Goal: Register for event/course

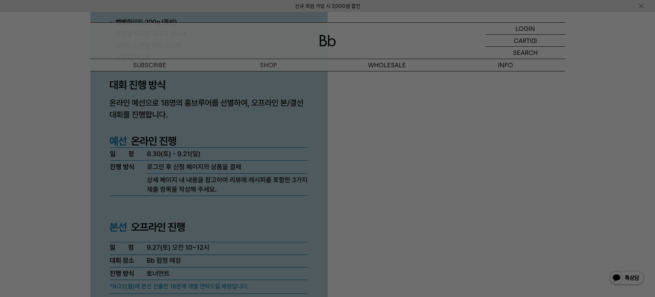
scroll to position [1840, 0]
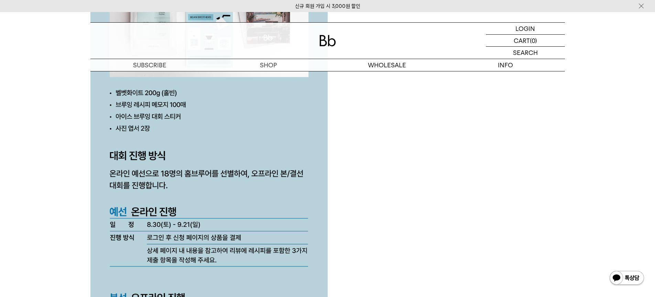
scroll to position [890, 0]
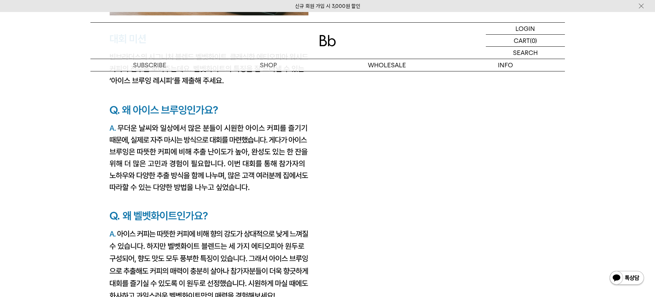
scroll to position [1249, 0]
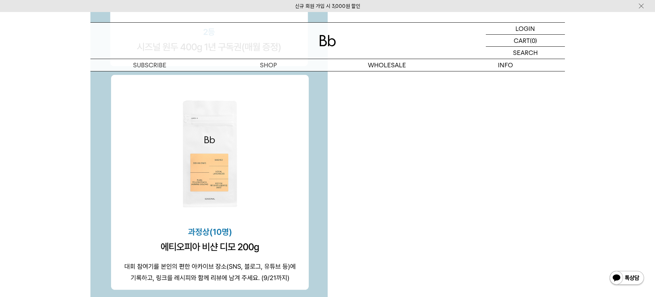
scroll to position [2529, 0]
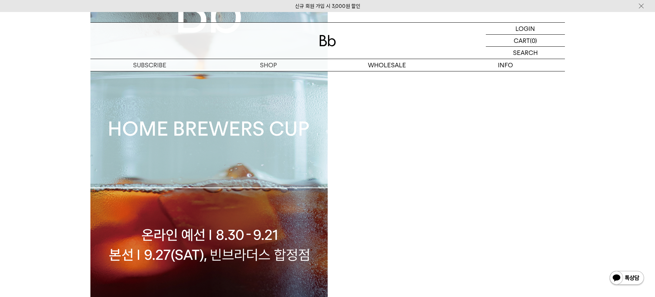
scroll to position [491, 0]
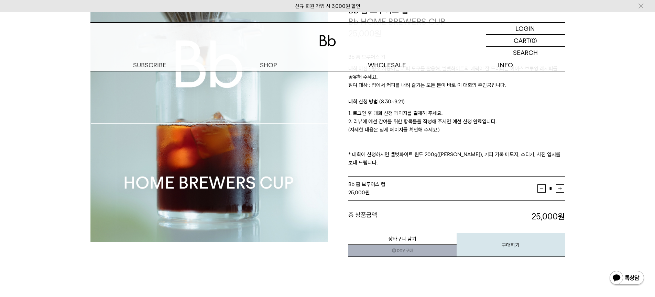
scroll to position [78, 0]
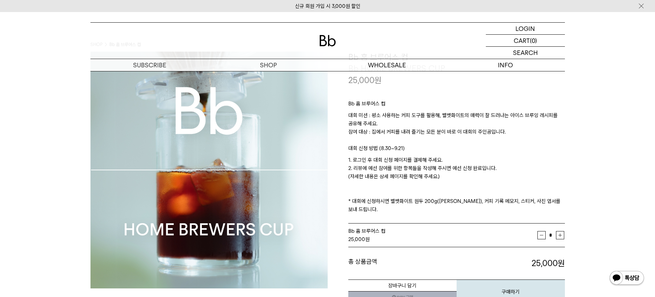
scroll to position [32, 0]
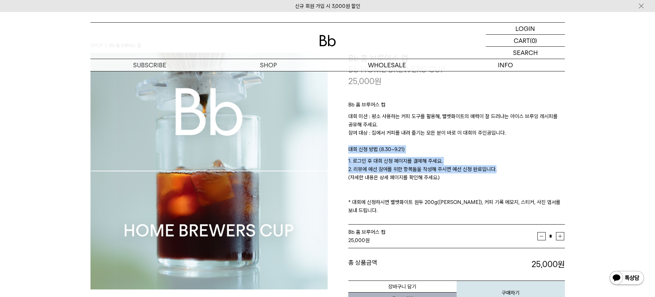
drag, startPoint x: 345, startPoint y: 149, endPoint x: 493, endPoint y: 166, distance: 149.0
click at [493, 166] on div "**********" at bounding box center [445, 179] width 237 height 253
